Goal: Check status

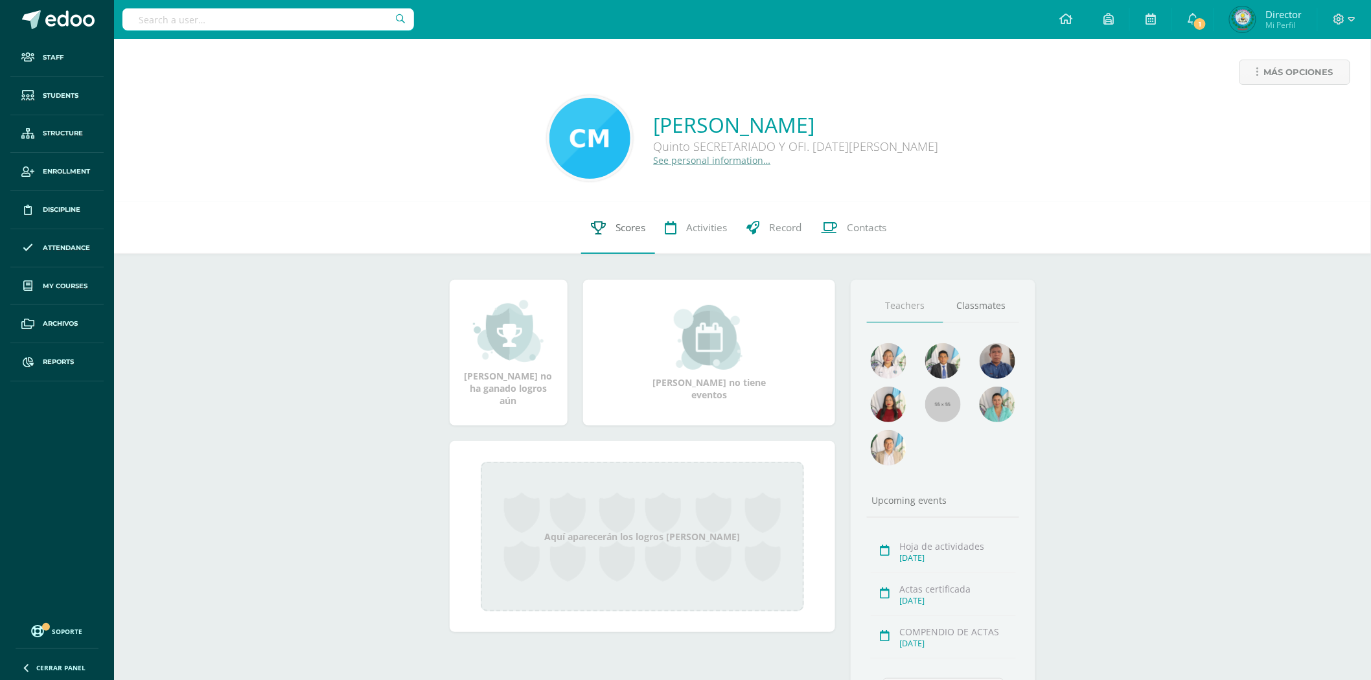
click at [618, 228] on span "Scores" at bounding box center [631, 228] width 30 height 14
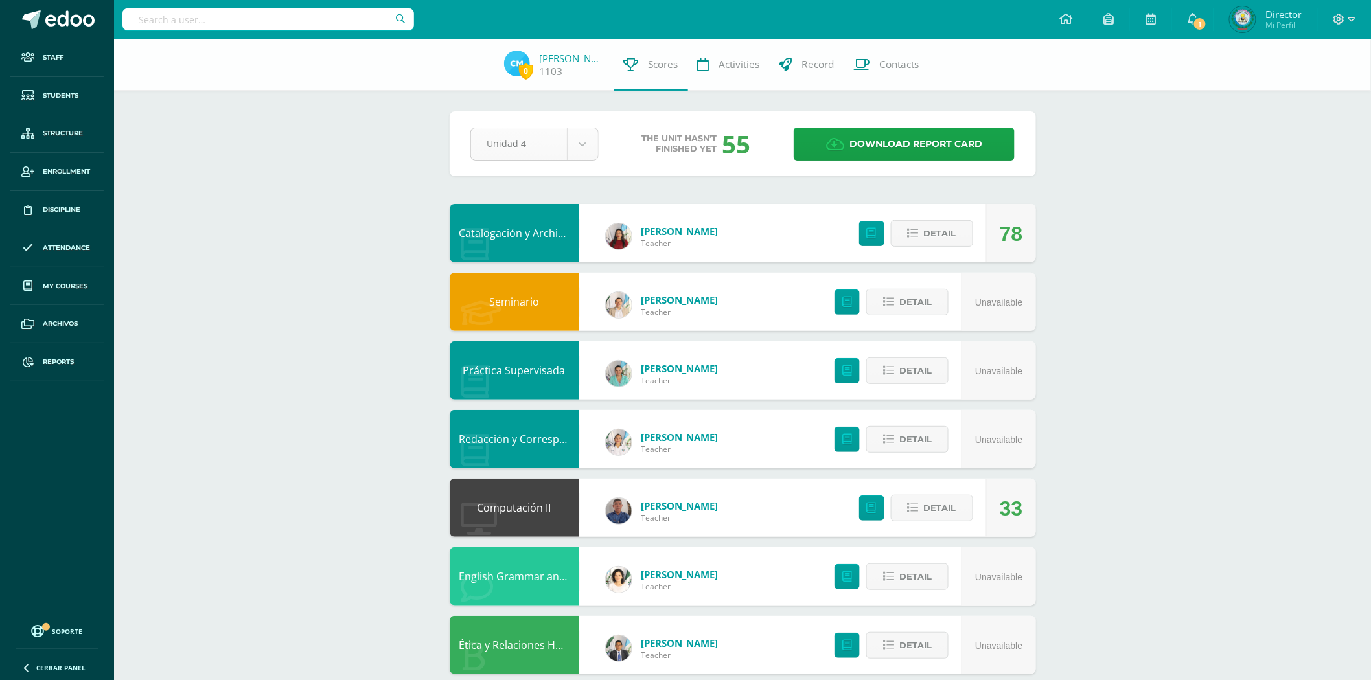
click at [590, 144] on body "Staff Students Structure Enrollment Discipline Attendance My courses Archivos R…" at bounding box center [685, 419] width 1371 height 838
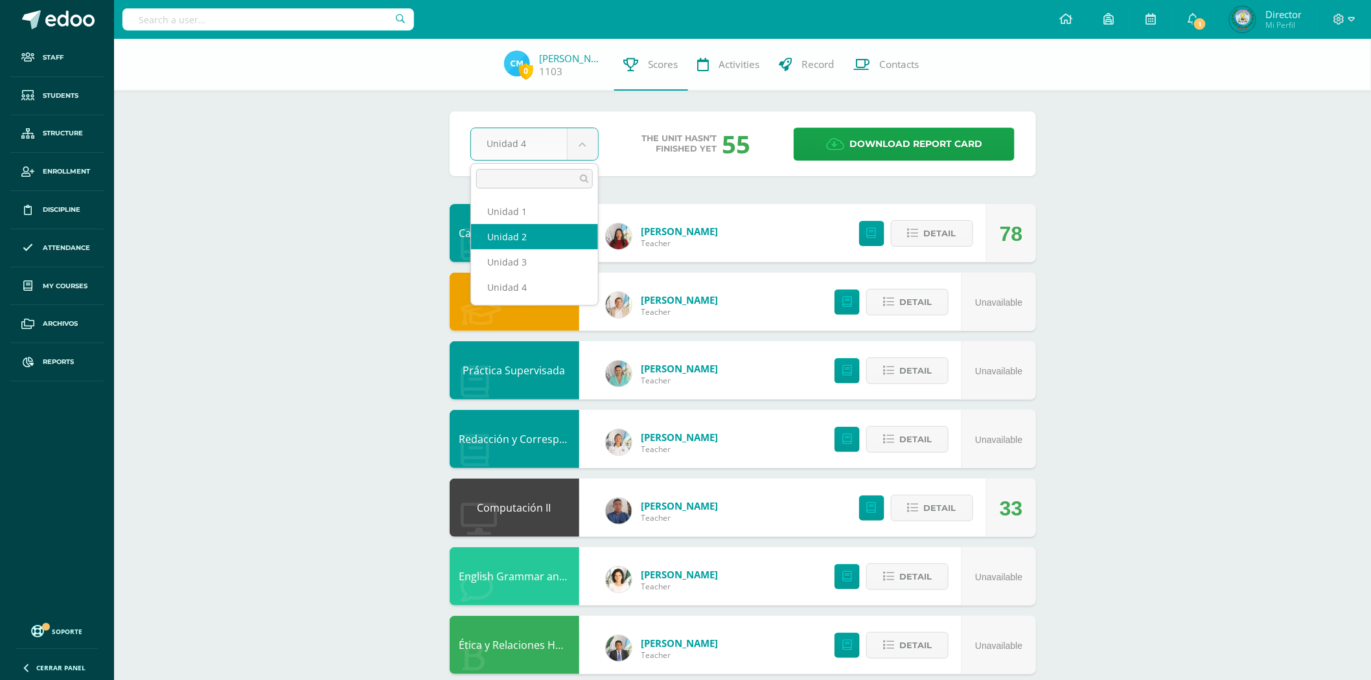
select select "Unidad 2"
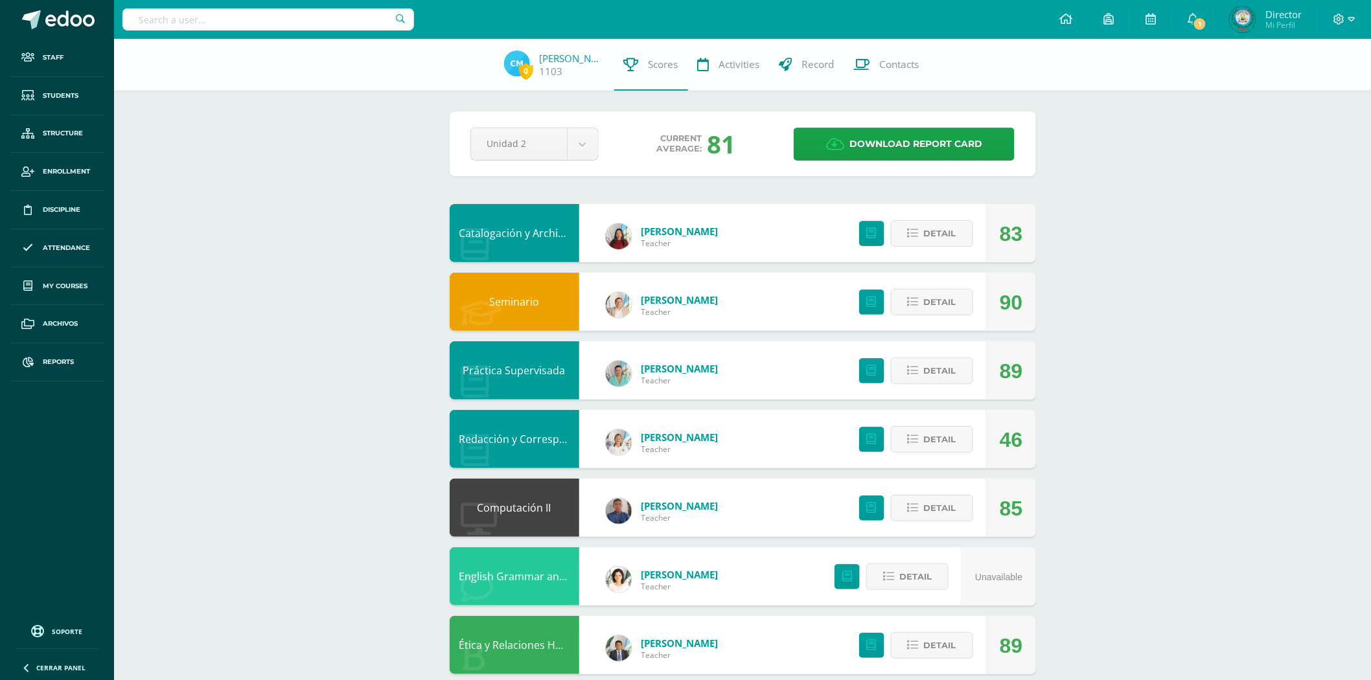
click at [497, 441] on link "Redacción y Correspondencia" at bounding box center [532, 439] width 146 height 14
